Goal: Complete application form: Complete application form

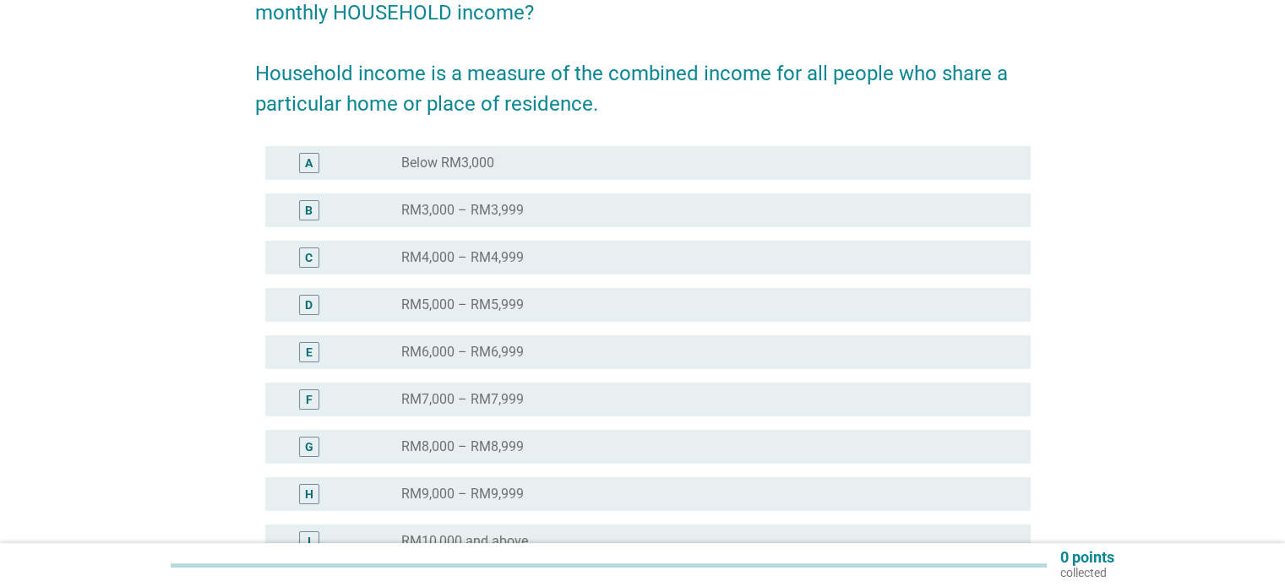
scroll to position [375, 0]
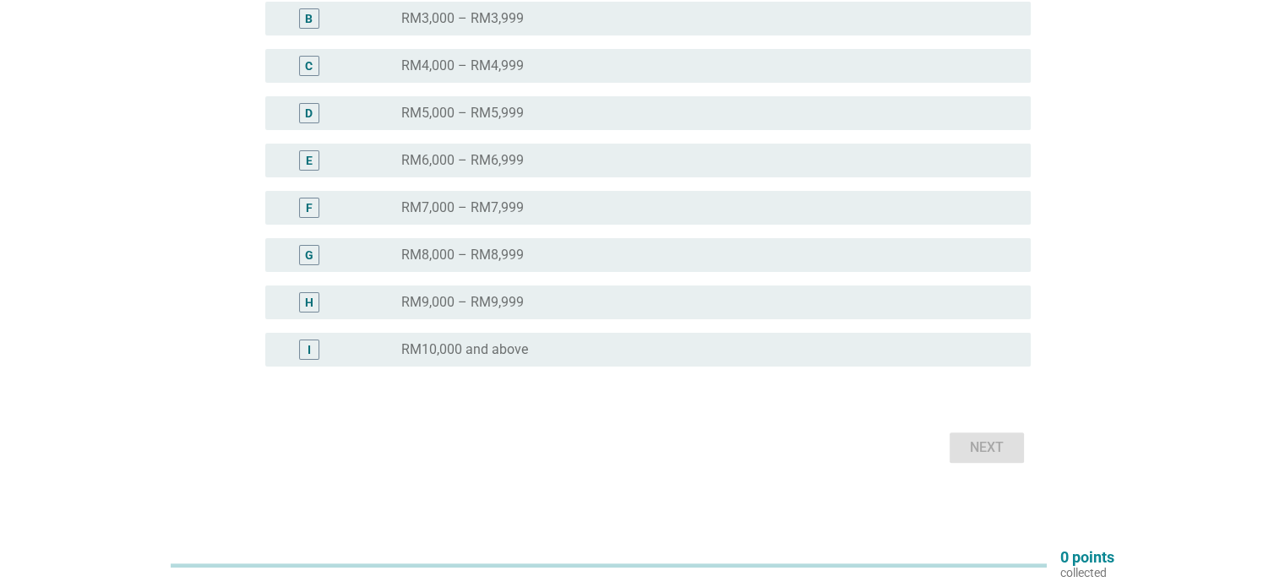
click at [1284, 354] on div "English arrow_drop_down Including EVERYONE in your family, which of the followi…" at bounding box center [642, 84] width 1285 height 919
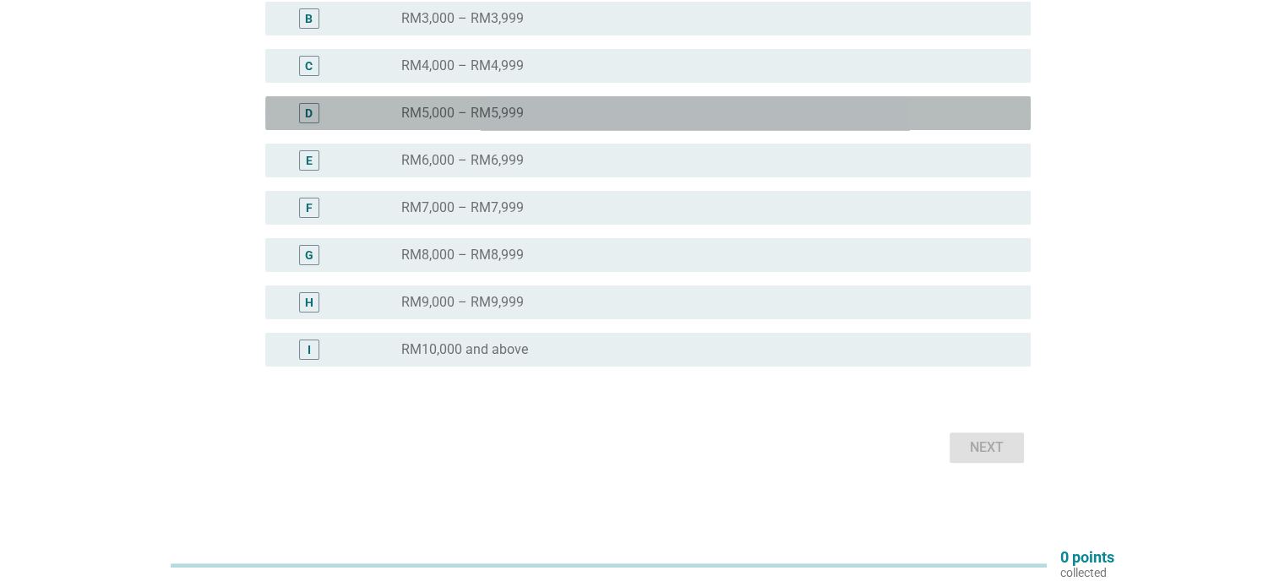
click at [536, 107] on div "radio_button_unchecked RM5,000 – RM5,999" at bounding box center [701, 113] width 601 height 17
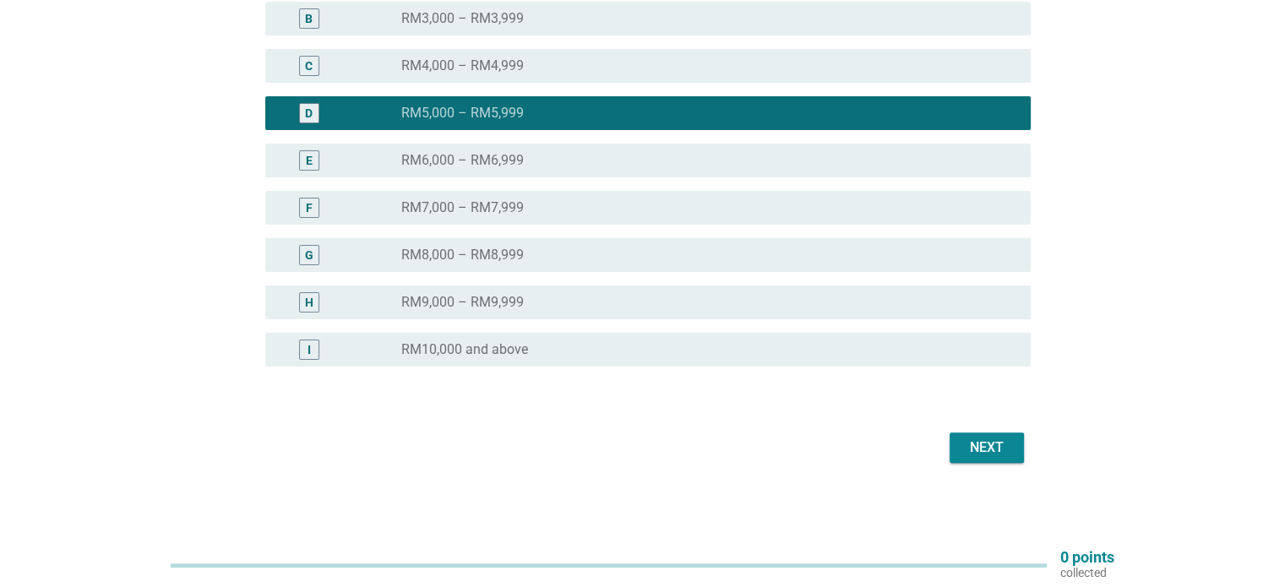
click at [992, 449] on div "Next" at bounding box center [986, 448] width 47 height 20
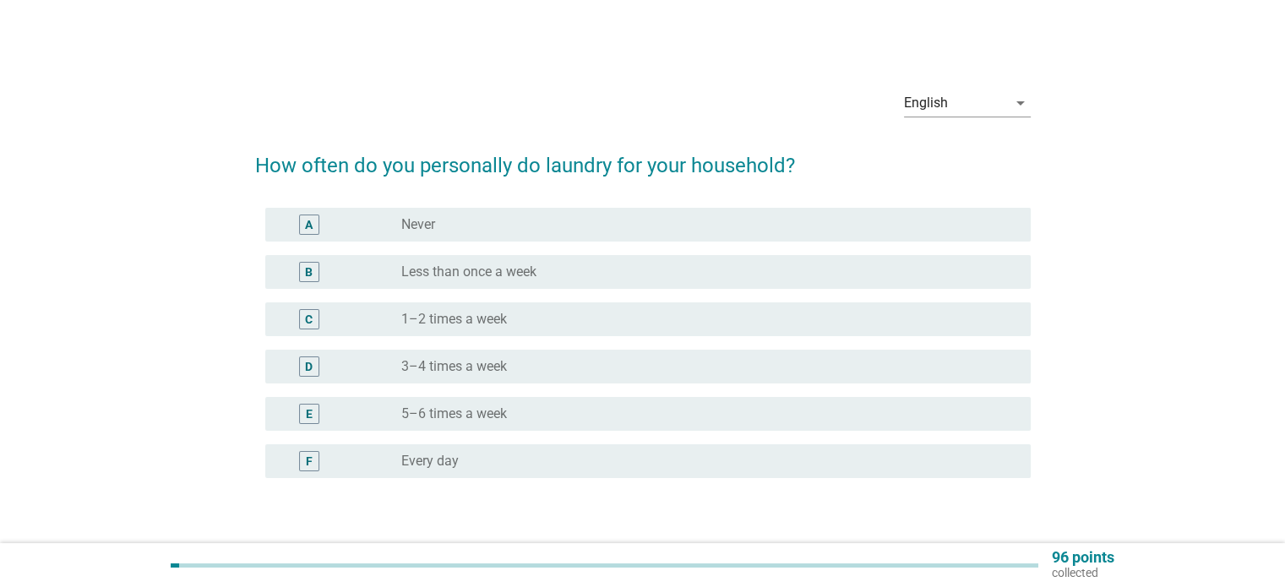
click at [589, 318] on div "radio_button_unchecked 1–2 times a week" at bounding box center [701, 319] width 601 height 17
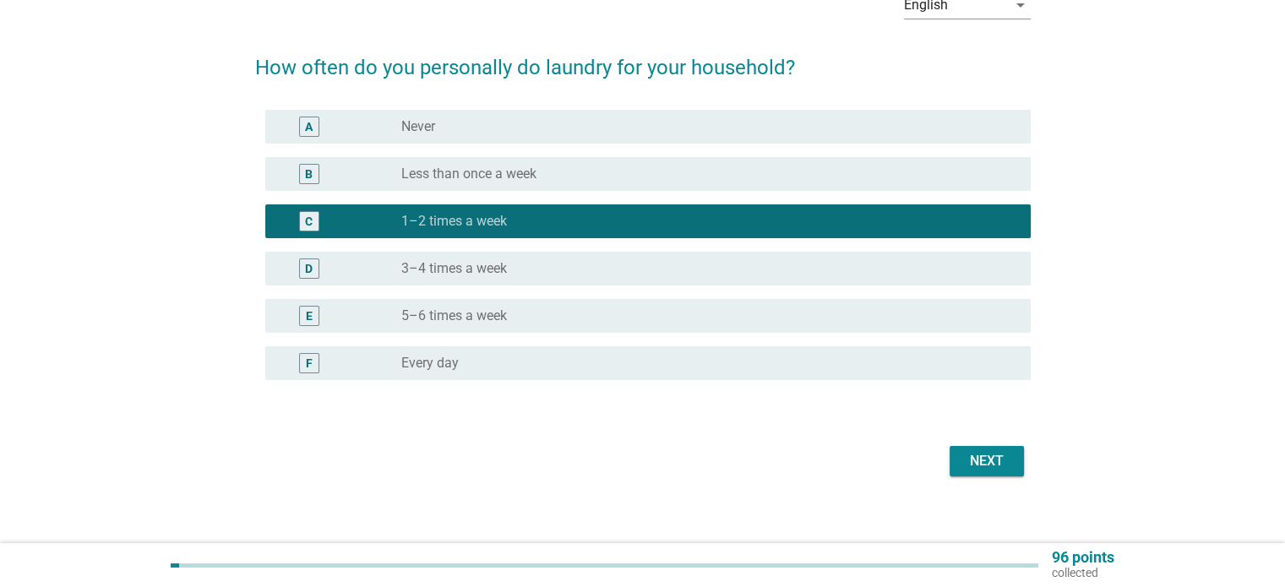
scroll to position [111, 0]
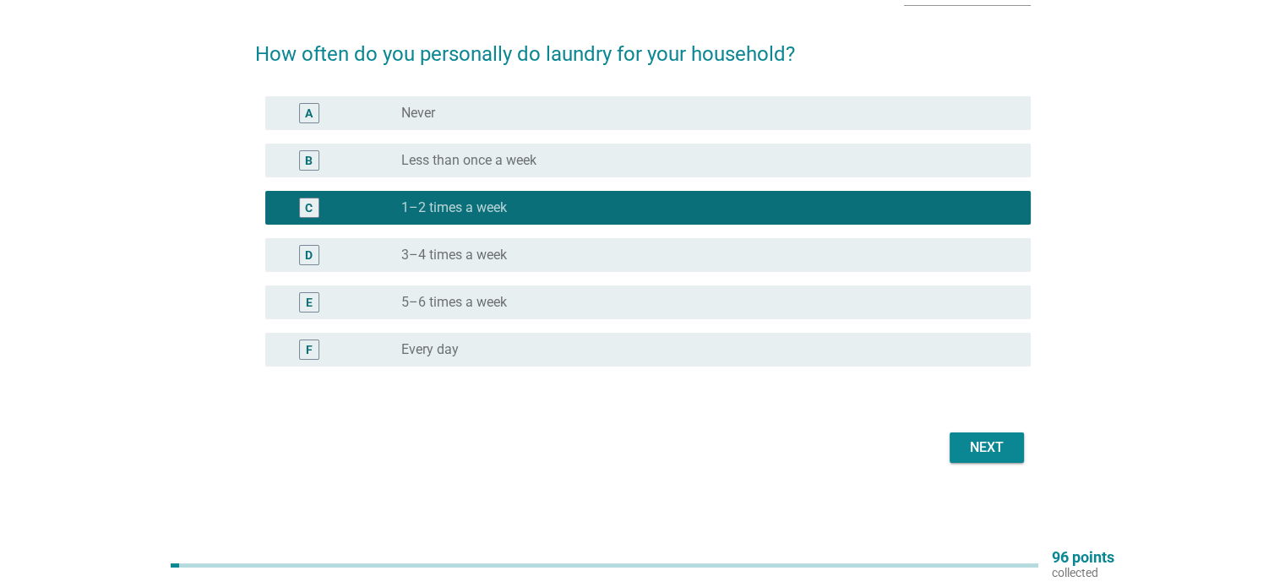
click at [1000, 439] on div "Next" at bounding box center [986, 448] width 47 height 20
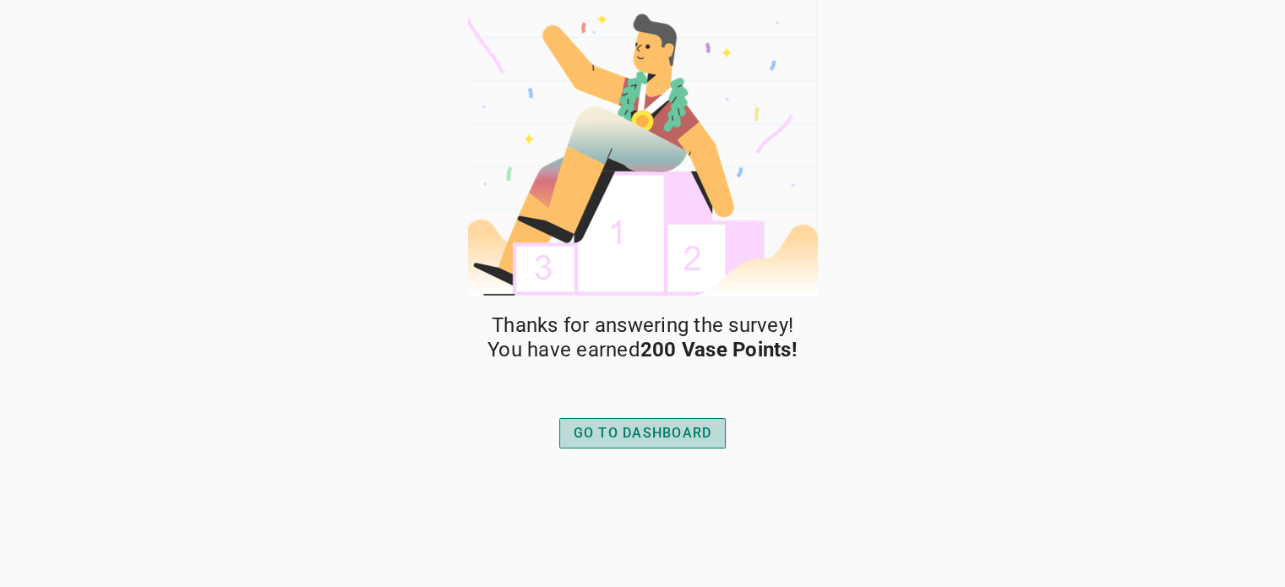
click at [604, 421] on button "GO TO DASHBOARD" at bounding box center [642, 433] width 167 height 30
